Goal: Information Seeking & Learning: Learn about a topic

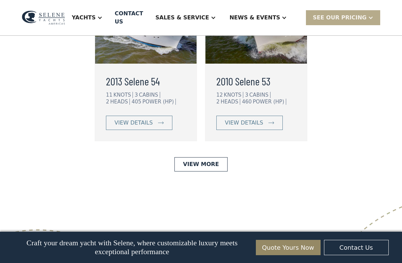
scroll to position [1798, 0]
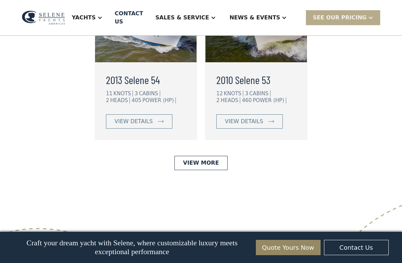
click at [147, 97] on div "CABINS" at bounding box center [149, 94] width 21 height 6
click at [138, 126] on div "view details" at bounding box center [134, 122] width 38 height 8
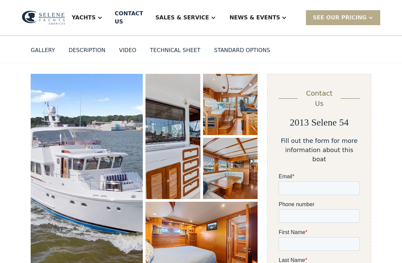
scroll to position [60, 0]
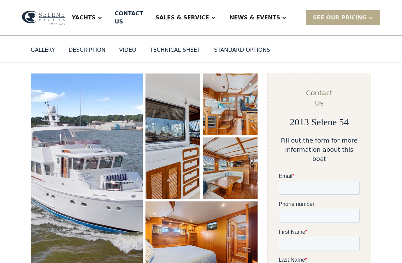
click at [180, 154] on img "open lightbox" at bounding box center [173, 136] width 55 height 125
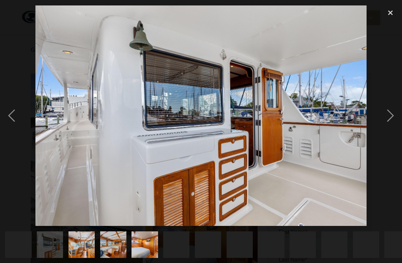
click at [388, 119] on div "next image" at bounding box center [390, 115] width 23 height 221
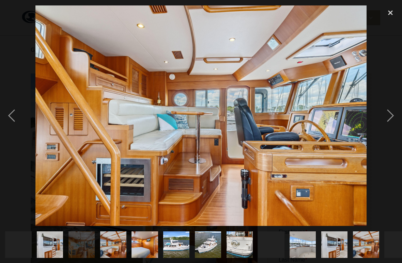
click at [387, 119] on div "next image" at bounding box center [390, 115] width 23 height 221
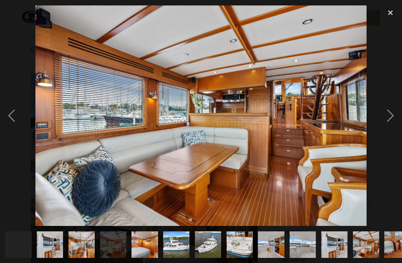
click at [387, 119] on div "next image" at bounding box center [390, 115] width 23 height 221
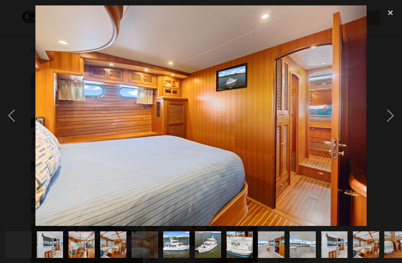
click at [387, 120] on div "next image" at bounding box center [390, 115] width 23 height 221
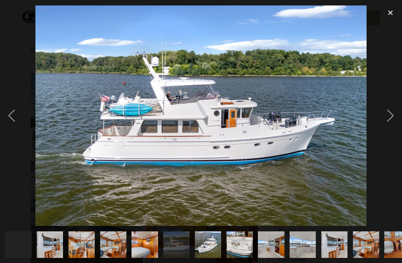
click at [387, 120] on div "next image" at bounding box center [390, 115] width 23 height 221
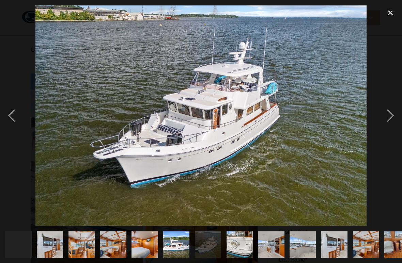
scroll to position [0, 0]
click at [388, 120] on div "next image" at bounding box center [390, 115] width 23 height 221
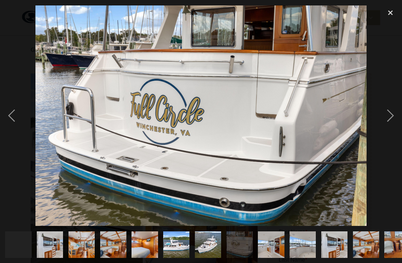
click at [389, 119] on div "next image" at bounding box center [390, 115] width 23 height 221
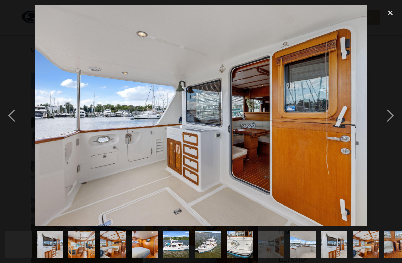
click at [390, 119] on div "next image" at bounding box center [390, 115] width 23 height 221
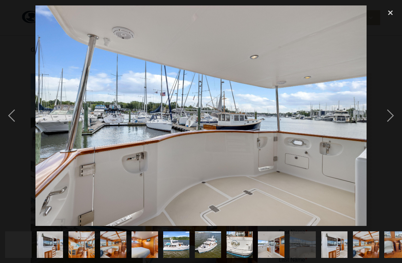
click at [389, 120] on div "next image" at bounding box center [390, 115] width 23 height 221
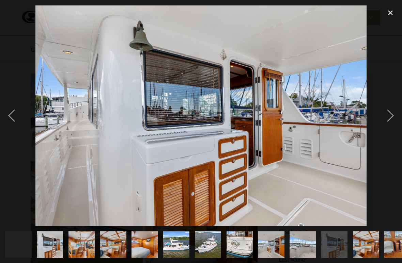
click at [389, 120] on div "next image" at bounding box center [390, 115] width 23 height 221
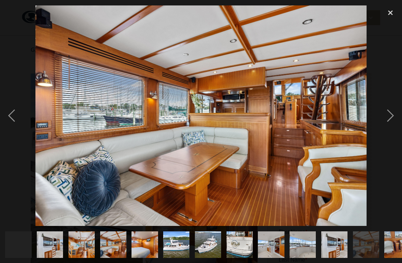
click at [390, 120] on div "next image" at bounding box center [390, 115] width 23 height 221
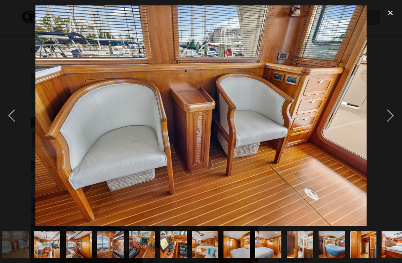
scroll to position [0, 382]
click at [391, 120] on div "next image" at bounding box center [390, 115] width 23 height 221
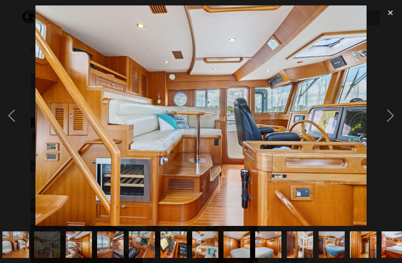
click at [391, 119] on div "next image" at bounding box center [390, 115] width 23 height 221
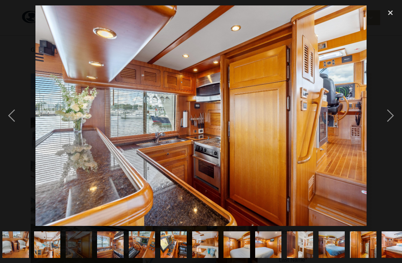
click at [18, 116] on div "previous image" at bounding box center [11, 115] width 23 height 221
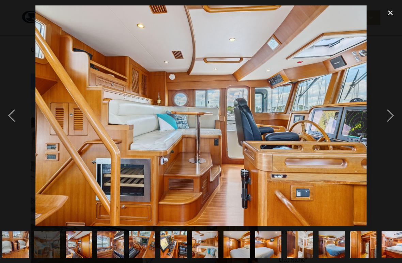
click at [18, 119] on div "previous image" at bounding box center [11, 115] width 23 height 221
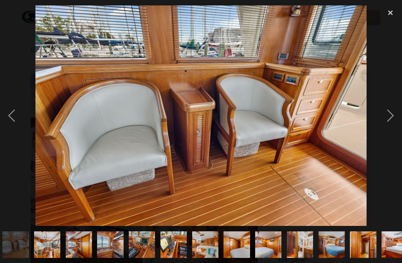
click at [22, 125] on div "previous image" at bounding box center [11, 115] width 23 height 221
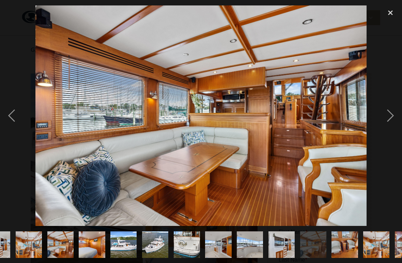
scroll to position [0, 7]
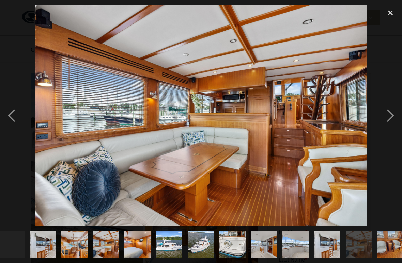
click at [22, 127] on div "previous image" at bounding box center [11, 115] width 23 height 221
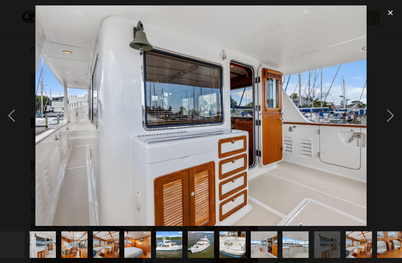
scroll to position [0, 0]
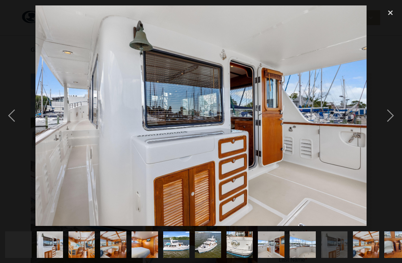
click at [25, 128] on div at bounding box center [201, 115] width 402 height 221
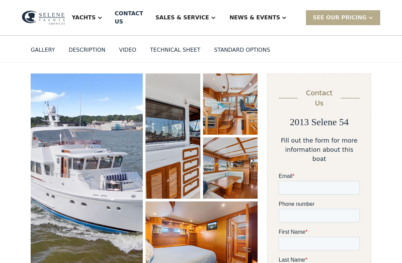
click at [106, 177] on img "open lightbox" at bounding box center [87, 175] width 112 height 203
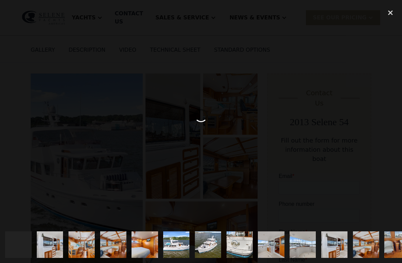
click at [340, 144] on div at bounding box center [201, 115] width 402 height 221
click at [81, 230] on img "show item 3 of 29" at bounding box center [82, 245] width 40 height 26
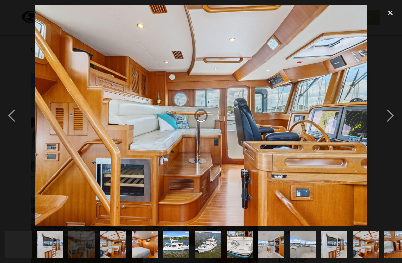
click at [114, 230] on img "show item 4 of 29" at bounding box center [113, 245] width 40 height 26
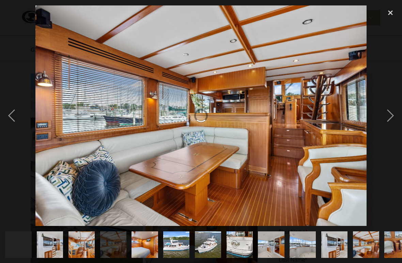
click at [389, 122] on div "next image" at bounding box center [390, 115] width 23 height 221
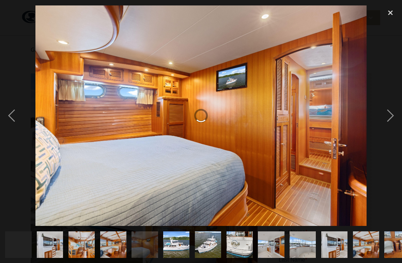
click at [376, 116] on div at bounding box center [201, 115] width 402 height 221
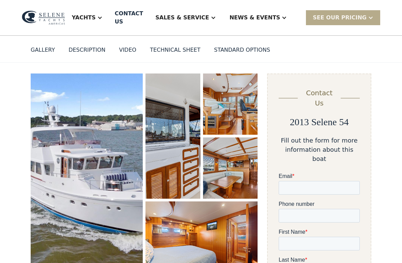
click at [231, 214] on img "open lightbox" at bounding box center [202, 239] width 112 height 75
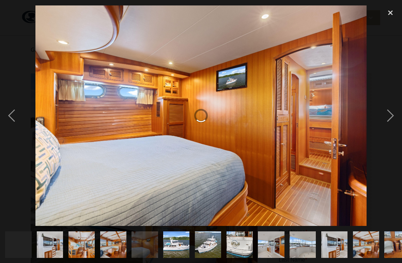
click at [386, 119] on div "next image" at bounding box center [390, 115] width 23 height 221
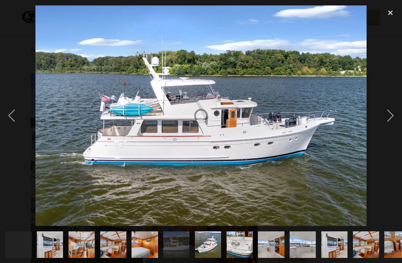
click at [391, 118] on div "next image" at bounding box center [390, 115] width 23 height 221
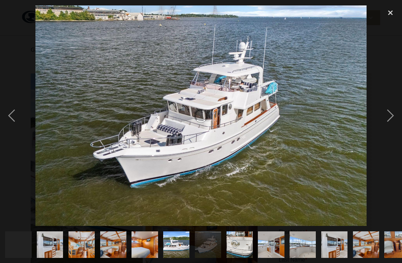
click at [390, 115] on div "next image" at bounding box center [390, 115] width 23 height 221
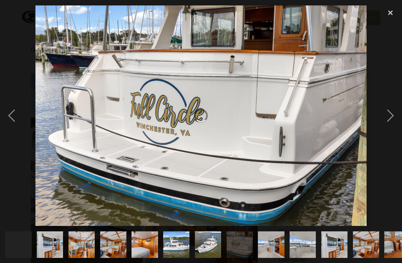
click at [388, 116] on div "next image" at bounding box center [390, 115] width 23 height 221
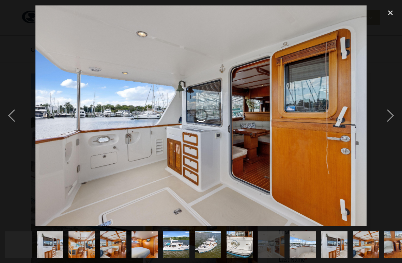
click at [386, 115] on div "next image" at bounding box center [390, 115] width 23 height 221
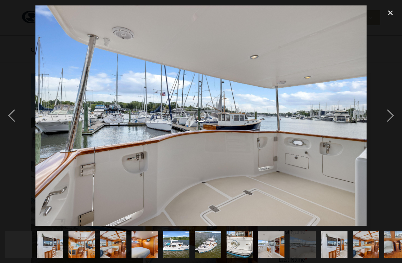
click at [385, 116] on div "next image" at bounding box center [390, 115] width 23 height 221
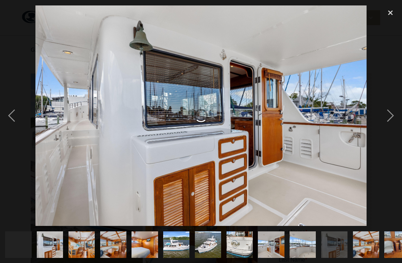
click at [384, 115] on div "next image" at bounding box center [390, 115] width 23 height 221
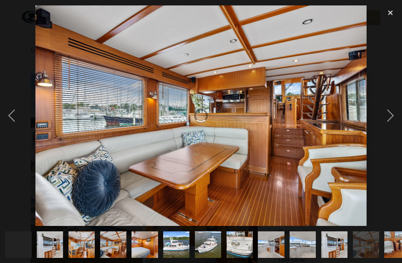
click at [384, 117] on div "next image" at bounding box center [390, 115] width 23 height 221
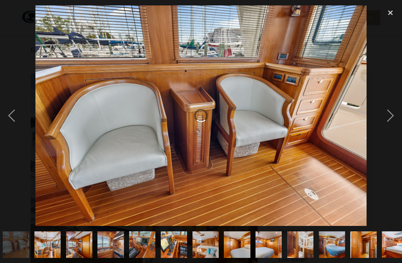
scroll to position [0, 382]
click at [383, 117] on div "next image" at bounding box center [390, 115] width 23 height 221
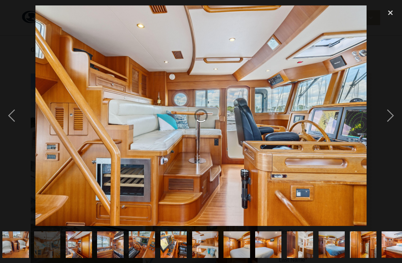
click at [382, 116] on div "next image" at bounding box center [390, 115] width 23 height 221
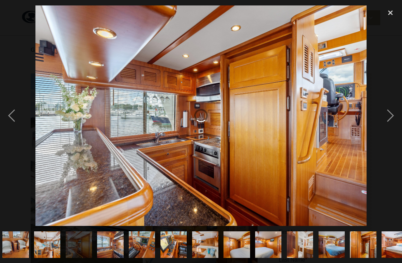
click at [379, 116] on div "next image" at bounding box center [390, 115] width 23 height 221
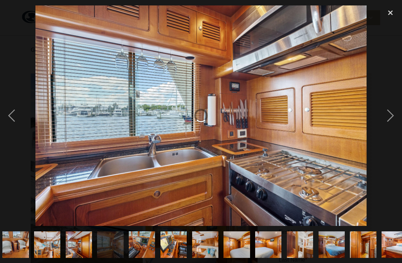
click at [381, 115] on div "next image" at bounding box center [390, 115] width 23 height 221
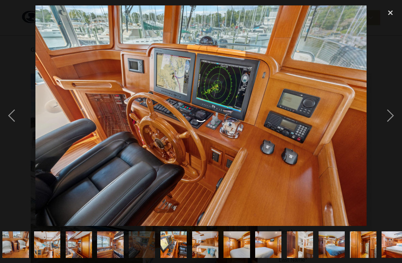
click at [378, 116] on div at bounding box center [201, 115] width 402 height 221
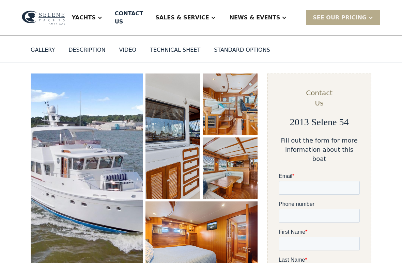
scroll to position [0, 0]
